Goal: Transaction & Acquisition: Purchase product/service

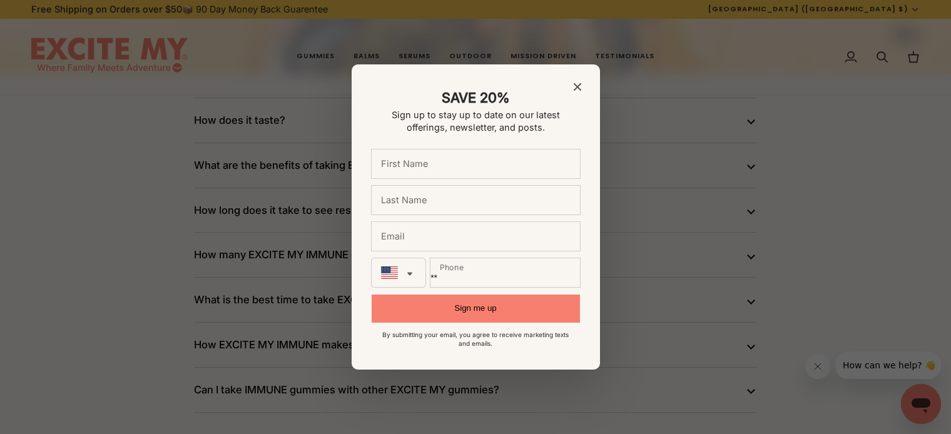
scroll to position [1736, 0]
